Goal: Information Seeking & Learning: Learn about a topic

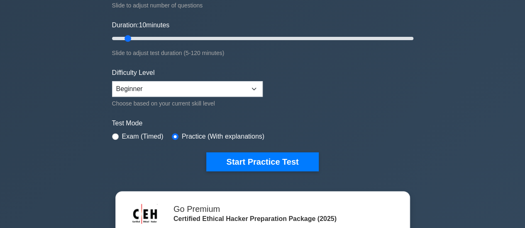
scroll to position [139, 0]
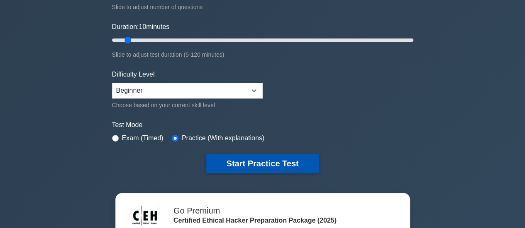
click at [241, 171] on button "Start Practice Test" at bounding box center [262, 163] width 112 height 19
click at [231, 154] on button "Start Practice Test" at bounding box center [262, 163] width 112 height 19
click at [230, 169] on button "Start Practice Test" at bounding box center [262, 163] width 112 height 19
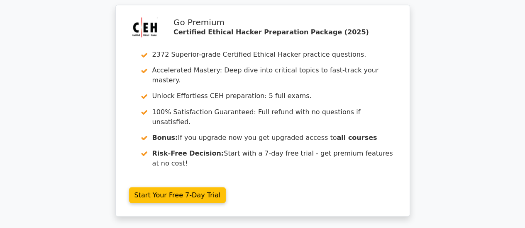
scroll to position [688, 0]
click at [250, 158] on div "Go Premium Certified Ethical Hacker Preparation Package (2025) 2372 Superior-gr…" at bounding box center [262, 116] width 301 height 222
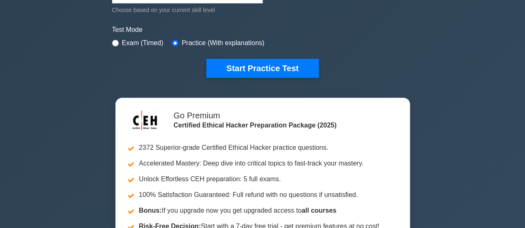
scroll to position [234, 0]
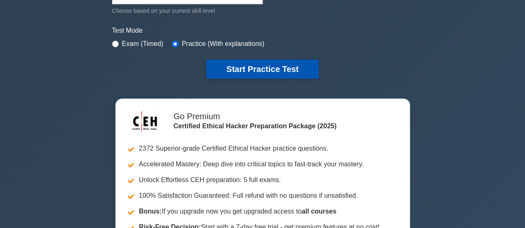
click at [228, 68] on button "Start Practice Test" at bounding box center [262, 69] width 112 height 19
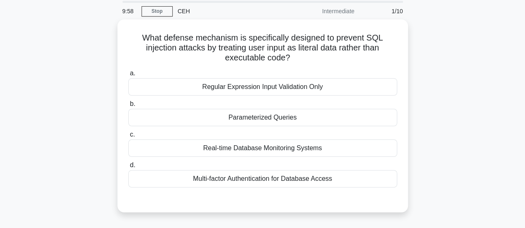
scroll to position [30, 0]
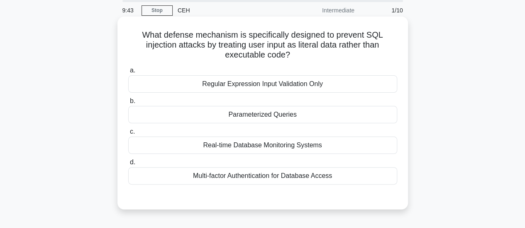
click at [199, 89] on div "Regular Expression Input Validation Only" at bounding box center [262, 83] width 269 height 17
click at [128, 73] on input "a. Regular Expression Input Validation Only" at bounding box center [128, 70] width 0 height 5
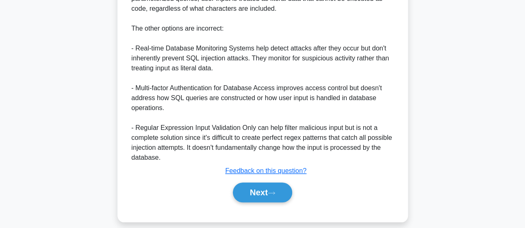
scroll to position [283, 0]
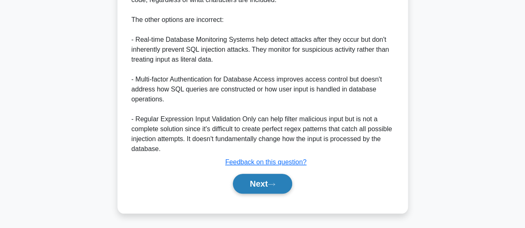
click at [256, 183] on button "Next" at bounding box center [262, 184] width 59 height 20
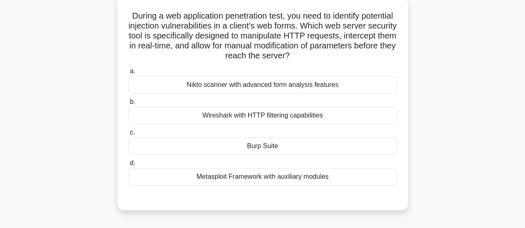
scroll to position [50, 0]
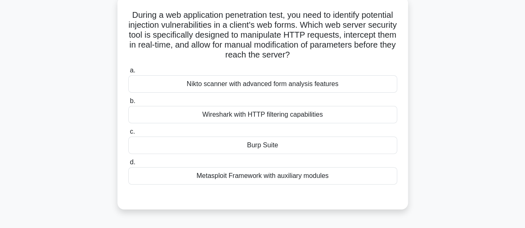
click at [172, 150] on div "Burp Suite" at bounding box center [262, 145] width 269 height 17
click at [128, 135] on input "c. Burp Suite" at bounding box center [128, 131] width 0 height 5
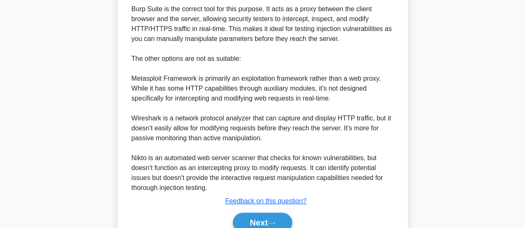
scroll to position [301, 0]
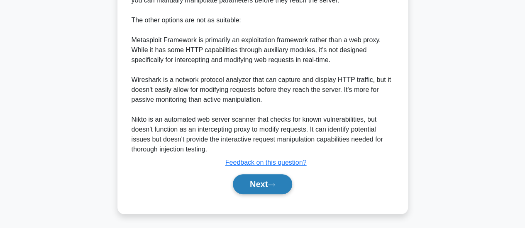
click at [252, 180] on button "Next" at bounding box center [262, 185] width 59 height 20
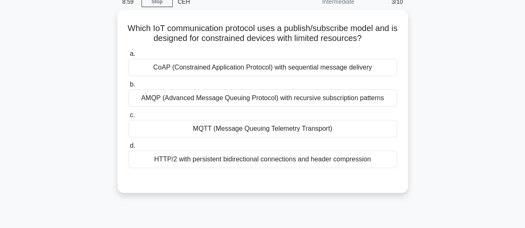
scroll to position [39, 0]
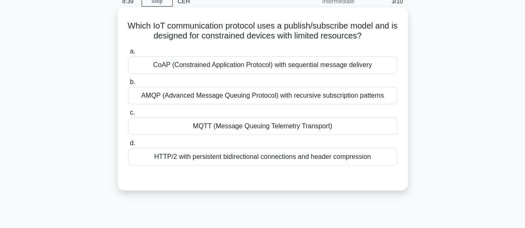
click at [172, 67] on div "CoAP (Constrained Application Protocol) with sequential message delivery" at bounding box center [262, 64] width 269 height 17
click at [128, 54] on input "a. CoAP (Constrained Application Protocol) with sequential message delivery" at bounding box center [128, 51] width 0 height 5
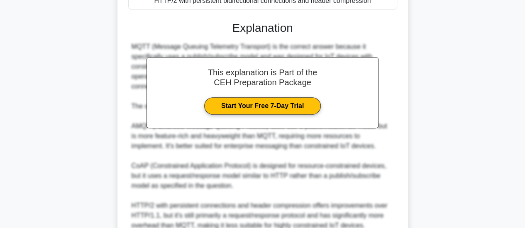
scroll to position [273, 0]
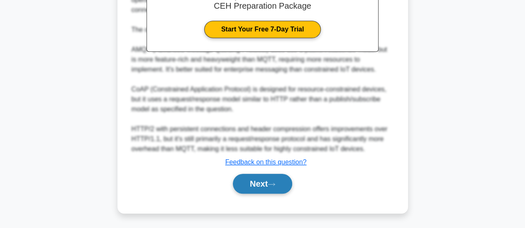
click at [253, 191] on button "Next" at bounding box center [262, 184] width 59 height 20
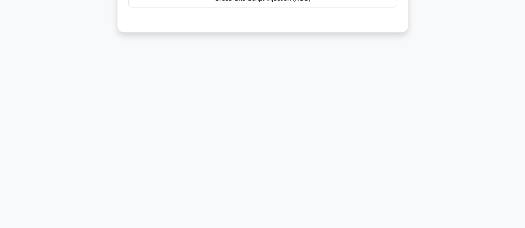
scroll to position [219, 0]
click at [241, 181] on div "8:32 Stop CEH Intermediate 4/10 During a web application penetration test, you …" at bounding box center [262, 17] width 473 height 415
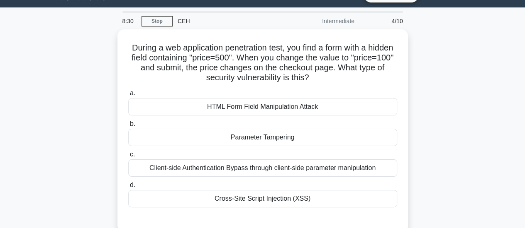
scroll to position [19, 0]
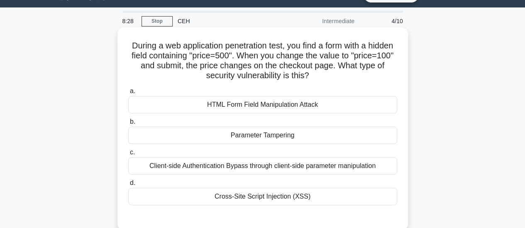
click at [183, 138] on div "Parameter Tampering" at bounding box center [262, 135] width 269 height 17
click at [128, 125] on input "b. Parameter Tampering" at bounding box center [128, 121] width 0 height 5
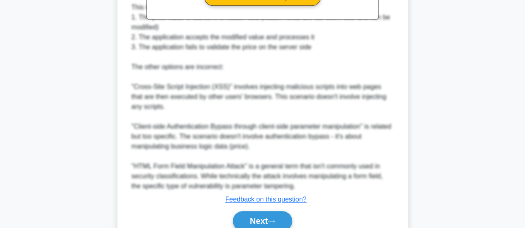
scroll to position [361, 0]
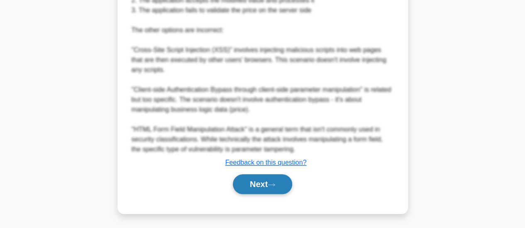
click at [248, 191] on button "Next" at bounding box center [262, 185] width 59 height 20
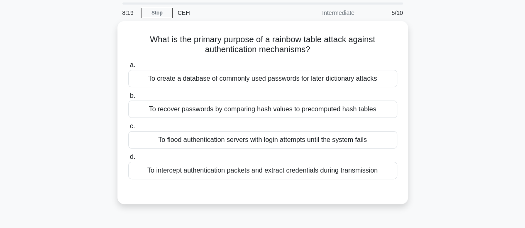
scroll to position [25, 0]
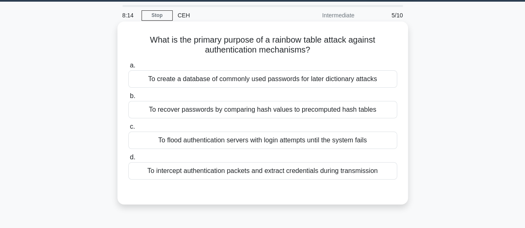
click at [154, 112] on div "To recover passwords by comparing hash values to precomputed hash tables" at bounding box center [262, 109] width 269 height 17
click at [128, 99] on input "b. To recover passwords by comparing hash values to precomputed hash tables" at bounding box center [128, 96] width 0 height 5
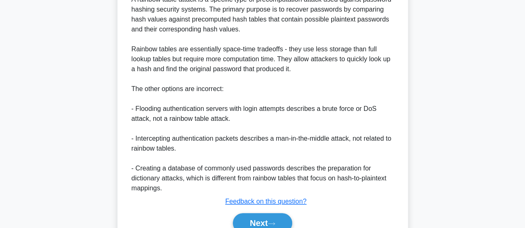
scroll to position [282, 0]
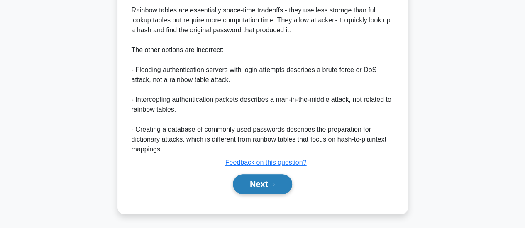
click at [248, 183] on button "Next" at bounding box center [262, 185] width 59 height 20
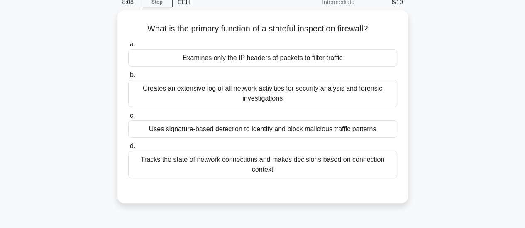
scroll to position [37, 0]
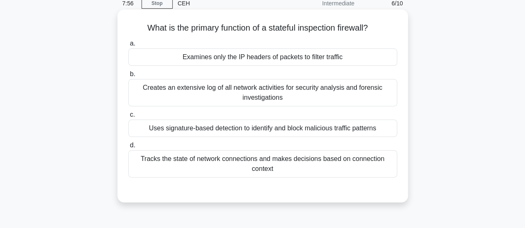
click at [153, 168] on div "Tracks the state of network connections and makes decisions based on connection…" at bounding box center [262, 164] width 269 height 27
click at [128, 148] on input "d. Tracks the state of network connections and makes decisions based on connect…" at bounding box center [128, 145] width 0 height 5
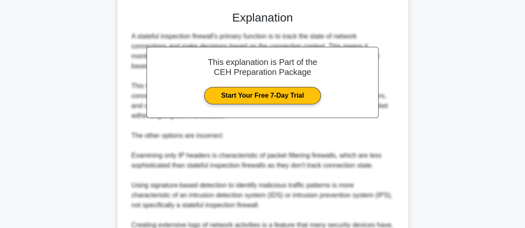
scroll to position [311, 0]
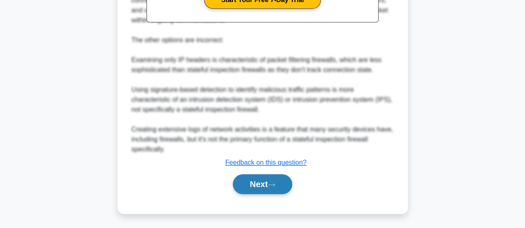
click at [254, 183] on button "Next" at bounding box center [262, 185] width 59 height 20
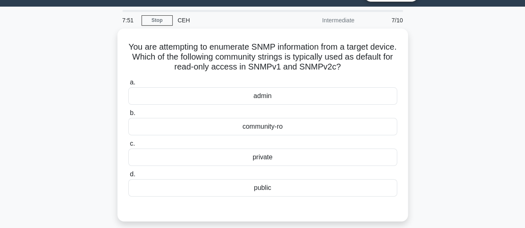
scroll to position [19, 0]
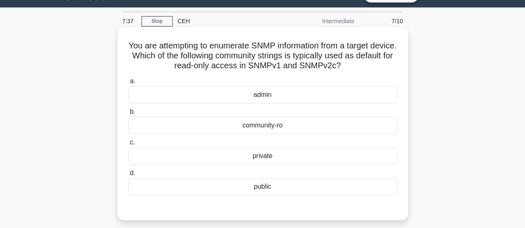
click at [165, 190] on div "public" at bounding box center [262, 186] width 269 height 17
click at [128, 176] on input "d. public" at bounding box center [128, 173] width 0 height 5
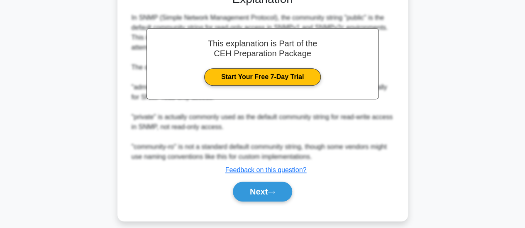
scroll to position [242, 0]
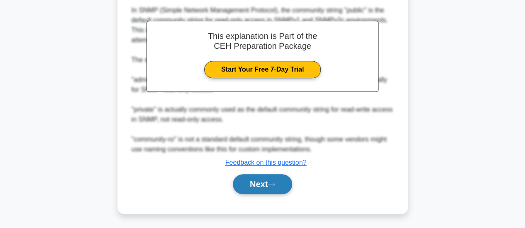
click at [255, 187] on button "Next" at bounding box center [262, 185] width 59 height 20
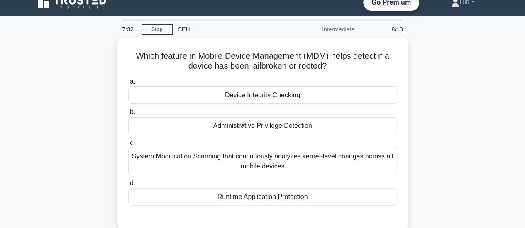
scroll to position [0, 0]
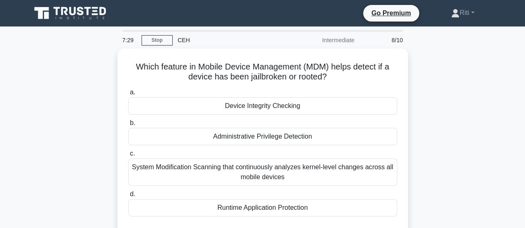
click at [95, 106] on div "Which feature in Mobile Device Management (MDM) helps detect if a device has be…" at bounding box center [262, 150] width 473 height 203
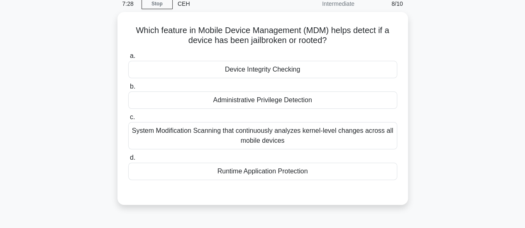
scroll to position [39, 0]
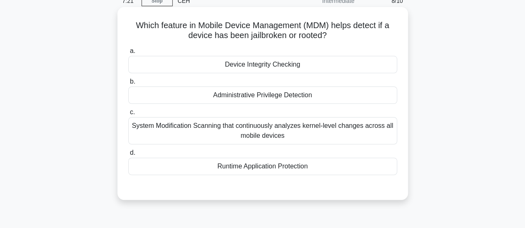
click at [153, 131] on div "System Modification Scanning that continuously analyzes kernel-level changes ac…" at bounding box center [262, 130] width 269 height 27
click at [128, 115] on input "c. System Modification Scanning that continuously analyzes kernel-level changes…" at bounding box center [128, 112] width 0 height 5
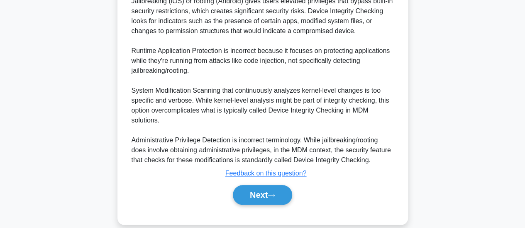
scroll to position [313, 0]
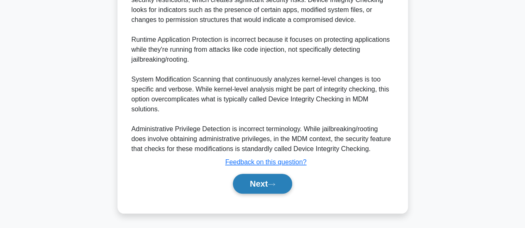
click at [253, 184] on button "Next" at bounding box center [262, 184] width 59 height 20
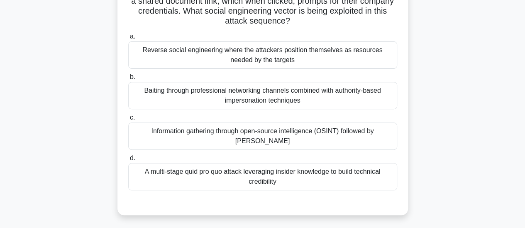
scroll to position [126, 0]
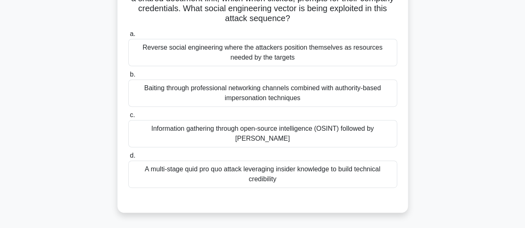
click at [151, 92] on div "Baiting through professional networking channels combined with authority-based …" at bounding box center [262, 93] width 269 height 27
click at [128, 78] on input "b. Baiting through professional networking channels combined with authority-bas…" at bounding box center [128, 74] width 0 height 5
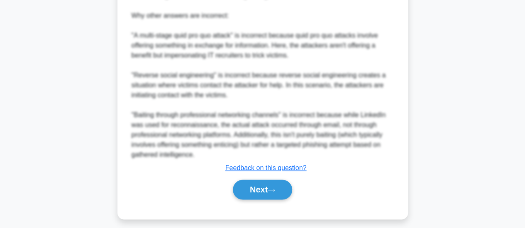
scroll to position [482, 0]
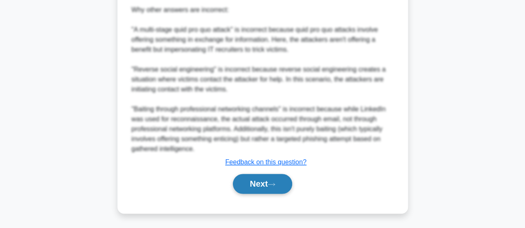
click at [251, 185] on button "Next" at bounding box center [262, 184] width 59 height 20
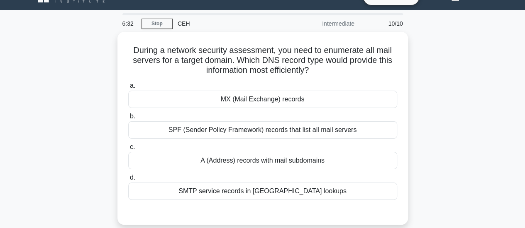
scroll to position [17, 0]
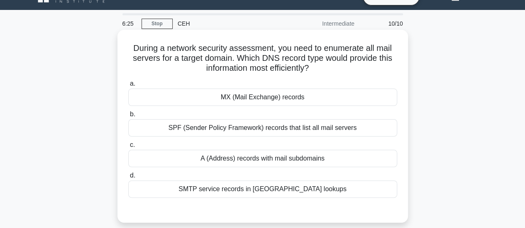
click at [161, 100] on div "MX (Mail Exchange) records" at bounding box center [262, 97] width 269 height 17
click at [128, 87] on input "a. MX (Mail Exchange) records" at bounding box center [128, 83] width 0 height 5
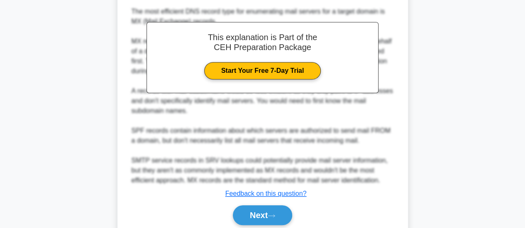
scroll to position [272, 0]
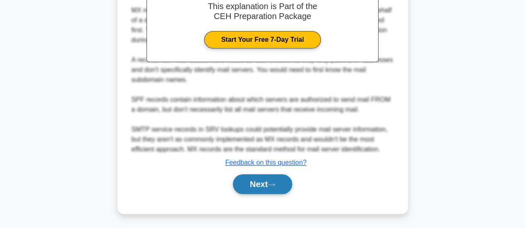
click at [246, 185] on button "Next" at bounding box center [262, 185] width 59 height 20
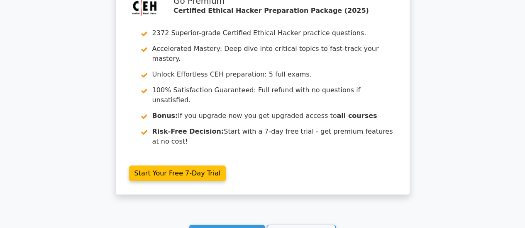
scroll to position [1481, 0]
